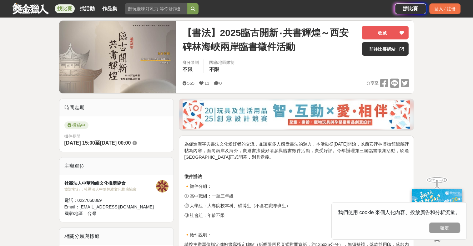
scroll to position [63, 0]
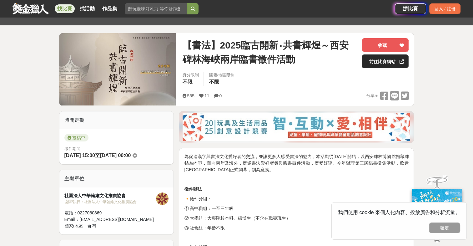
click at [393, 64] on link "前往比賽網站" at bounding box center [385, 61] width 47 height 14
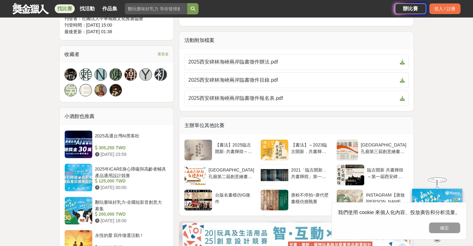
scroll to position [407, 0]
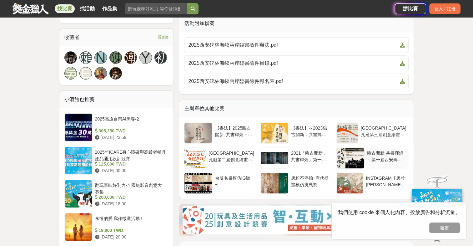
click at [390, 156] on div "臨古開新 共書輝煌～第一屆西安碑林海峽兩岸臨書活動【書法】" at bounding box center [386, 156] width 39 height 12
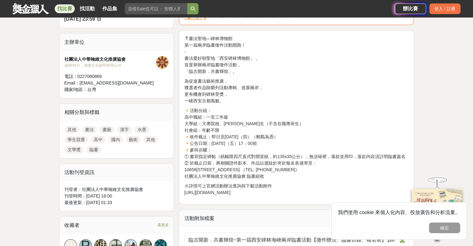
scroll to position [250, 0]
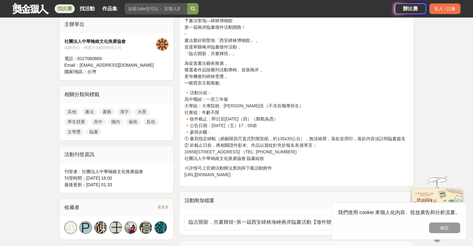
drag, startPoint x: 183, startPoint y: 174, endPoint x: 298, endPoint y: 185, distance: 115.6
click at [298, 185] on div "🎖書法聖地—碑林博物館 第一屆兩岸臨書徵件活動開跑！ - 書法愛好朝聖地「西安碑林博物館」， 首度舉辦兩岸臨書徵件活動， 「臨古開新．共書輝煌」。 為促進書法…" at bounding box center [296, 99] width 235 height 174
copy p "https://beilinshu.hanwei-hanya.com/activitymethod/"
